Goal: Information Seeking & Learning: Learn about a topic

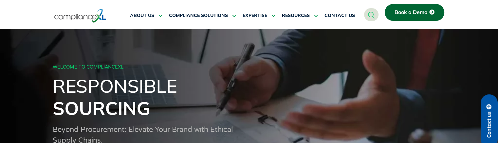
click at [227, 112] on h1 "Responsible Sourcing" at bounding box center [249, 97] width 393 height 44
